Goal: Navigation & Orientation: Find specific page/section

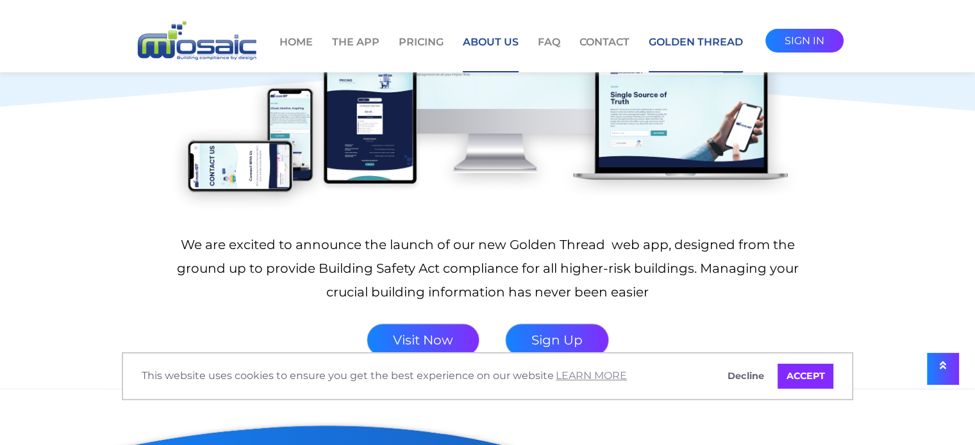
scroll to position [128, 0]
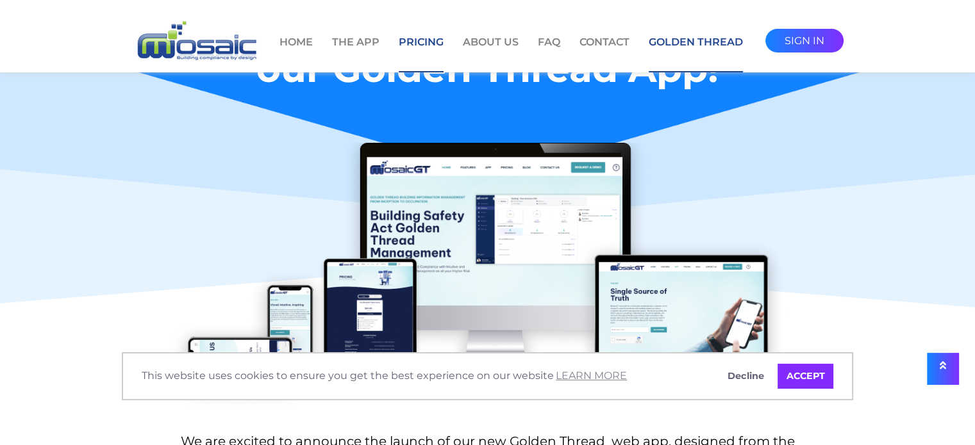
click at [431, 39] on link "Pricing" at bounding box center [421, 54] width 45 height 38
click at [497, 40] on link "About Us" at bounding box center [491, 54] width 56 height 38
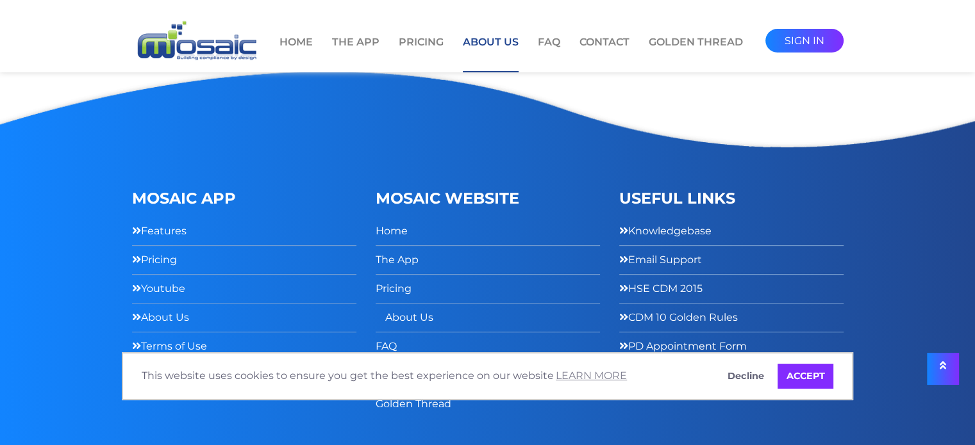
scroll to position [533, 0]
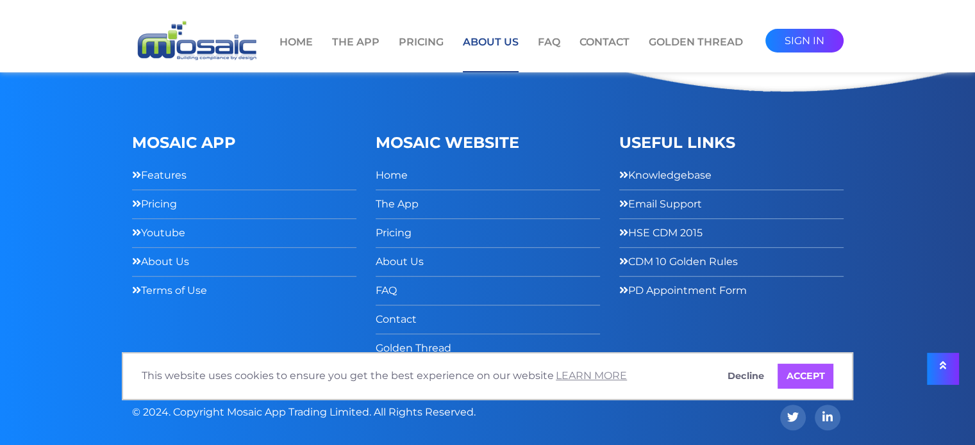
click at [805, 379] on link "ACCEPT" at bounding box center [805, 377] width 56 height 26
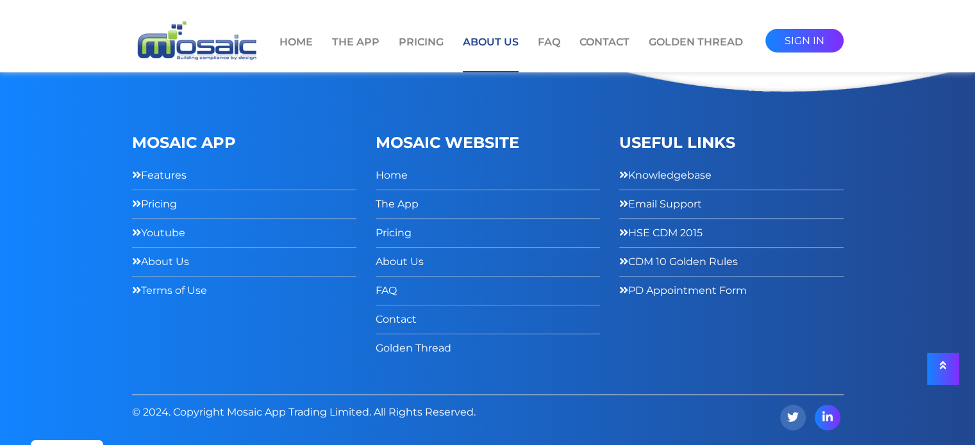
click at [829, 415] on icon at bounding box center [827, 417] width 10 height 12
